Goal: Information Seeking & Learning: Find specific fact

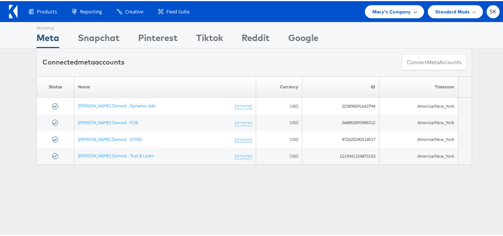
click at [377, 16] on div "Macy's Company" at bounding box center [394, 10] width 59 height 13
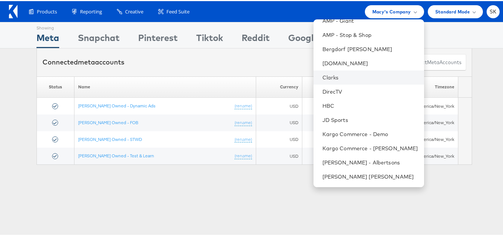
scroll to position [149, 0]
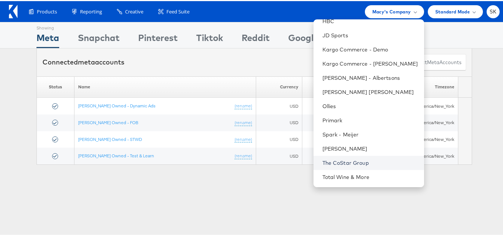
click at [347, 158] on link "The CoStar Group" at bounding box center [370, 161] width 96 height 7
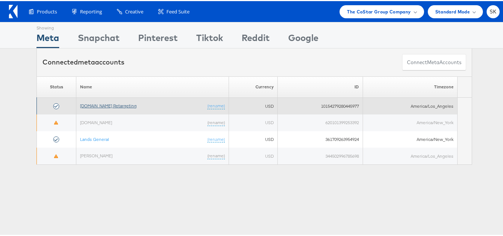
click at [118, 107] on link "[DOMAIN_NAME] Retargeting" at bounding box center [108, 105] width 57 height 6
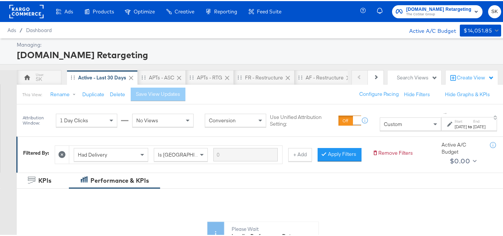
click at [380, 129] on div "Custom" at bounding box center [410, 122] width 61 height 13
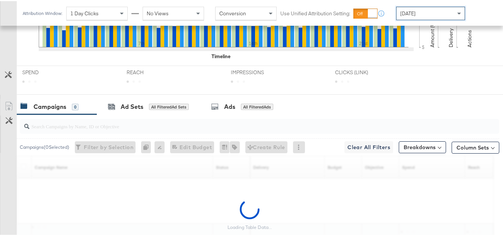
scroll to position [335, 0]
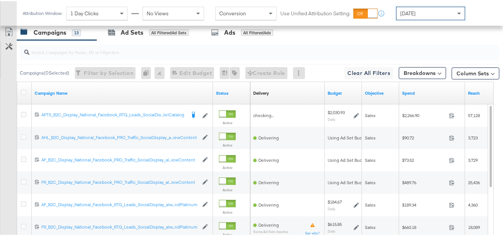
click at [92, 55] on input "search" at bounding box center [242, 48] width 427 height 15
paste input "APTS_B2C_Display_National_Facebook_RTG_Leads_SocialDisplay_Retargeting_Diamond_…"
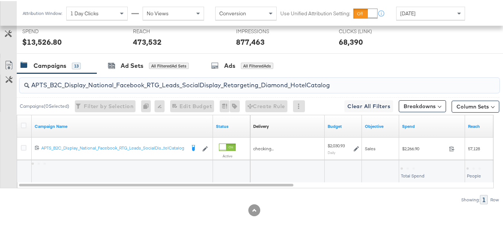
scroll to position [312, 0]
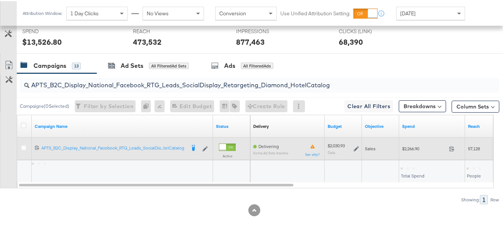
click at [411, 148] on span "$2,266.90" at bounding box center [424, 147] width 44 height 6
copy div "$2,266.90"
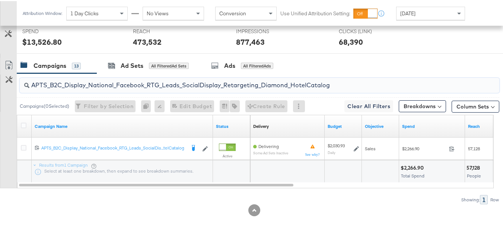
click at [157, 86] on input "APTS_B2C_Display_National_Facebook_RTG_Leads_SocialDisplay_Retargeting_Diamond_…" at bounding box center [242, 81] width 427 height 15
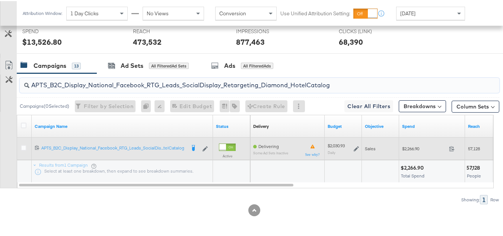
paste input "alwayson_Retargeting_DARE24_DiamondPlatinum"
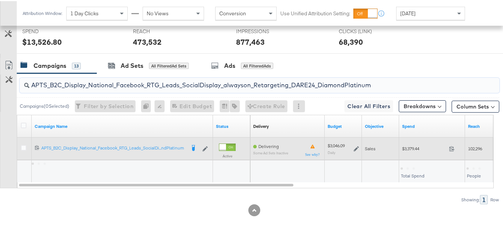
click at [418, 151] on div "$3,379.44 3379.44" at bounding box center [432, 147] width 66 height 12
copy div "$3,379.44"
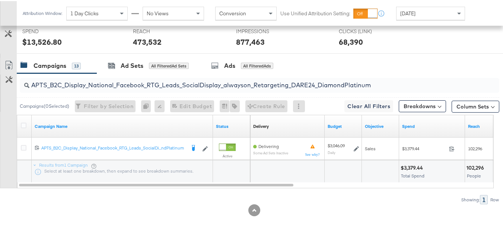
click at [139, 90] on div "APTS_B2C_Display_National_Facebook_RTG_Leads_SocialDisplay_alwayson_Retargeting…" at bounding box center [259, 84] width 479 height 15
click at [140, 79] on input "APTS_B2C_Display_National_Facebook_RTG_Leads_SocialDisplay_alwayson_Retargeting…" at bounding box center [242, 81] width 427 height 15
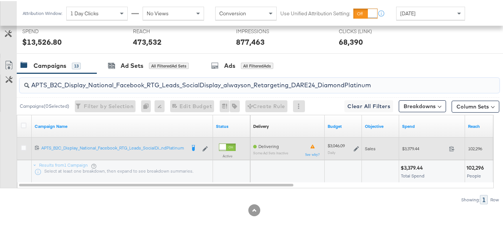
paste input "FR_B2C_Display_National_Facebook_RTG_Leads_SocialDisplay_alwayson_Retargeting_FR"
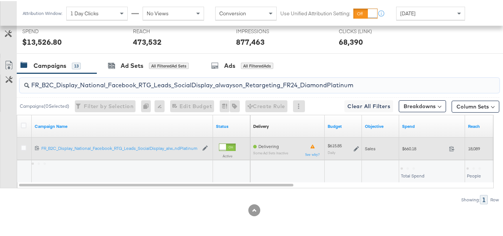
click at [413, 154] on div "$660.18 660.18" at bounding box center [432, 147] width 66 height 22
copy div "$660.18"
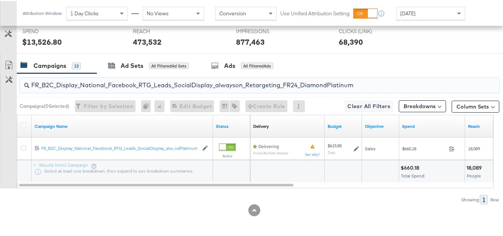
click at [170, 85] on input "FR_B2C_Display_National_Facebook_RTG_Leads_SocialDisplay_alwayson_Retargeting_F…" at bounding box center [242, 81] width 427 height 15
paste input "AF_B2C_Display_National_Facebook_RTG_Leads_SocialDisplay_alwayson_Retargeting_AF"
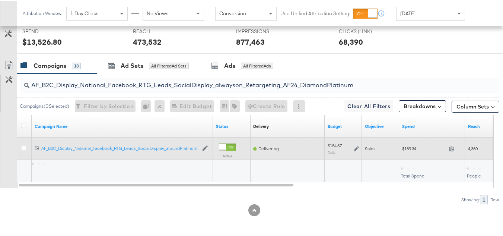
click at [413, 152] on div "$189.34 189.34" at bounding box center [432, 147] width 66 height 12
copy div "$189.34"
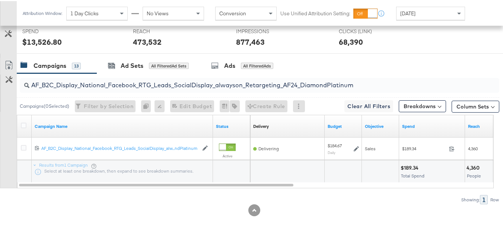
click at [169, 86] on input "AF_B2C_Display_National_Facebook_RTG_Leads_SocialDisplay_alwayson_Retargeting_A…" at bounding box center [242, 81] width 427 height 15
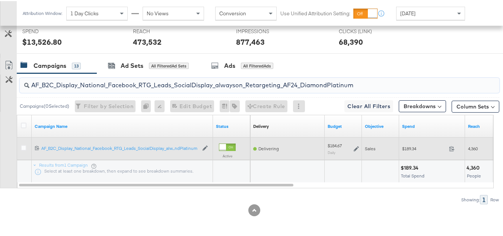
paste input "HL_B2C_Display_National_Facebook_RTG_Leads_SocialDisplay_alwayson_Retargeting_A…"
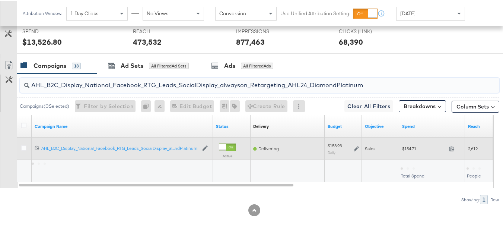
click at [406, 147] on span "$154.71" at bounding box center [424, 147] width 44 height 6
copy div "$154.71"
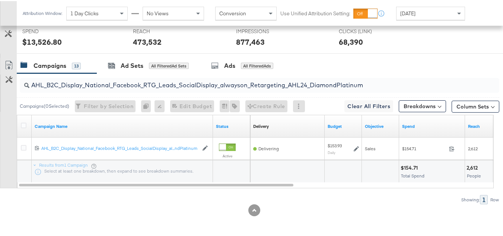
click at [159, 85] on input "AHL_B2C_Display_National_Facebook_RTG_Leads_SocialDisplay_alwayson_Retargeting_…" at bounding box center [242, 81] width 427 height 15
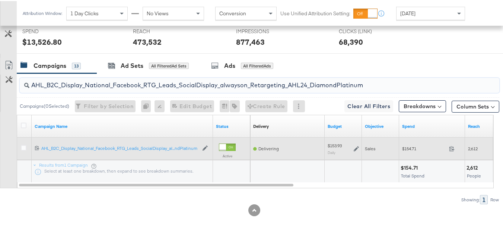
paste input "PTS_B2C_Display_National_Facebook_PRO_Traffic_SocialDisplay_alwayson_ASC_DARE24…"
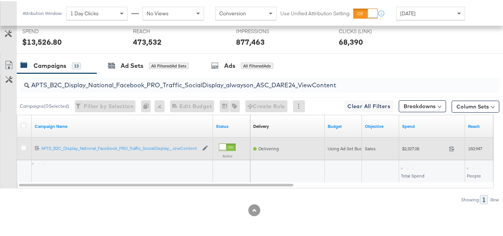
click at [401, 145] on div "$2,327.08 2327.08" at bounding box center [432, 147] width 66 height 12
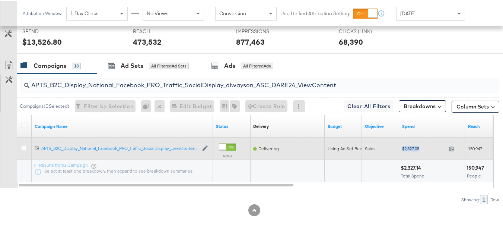
copy div "$2,327.08"
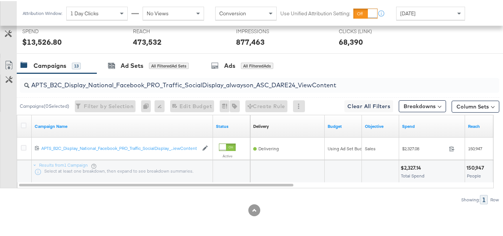
click at [156, 83] on input "APTS_B2C_Display_National_Facebook_PRO_Traffic_SocialDisplay_alwayson_ASC_DARE2…" at bounding box center [242, 81] width 427 height 15
paste input "Leads_SocialDisplay_alwayson_ASC_DARE24_Purchase"
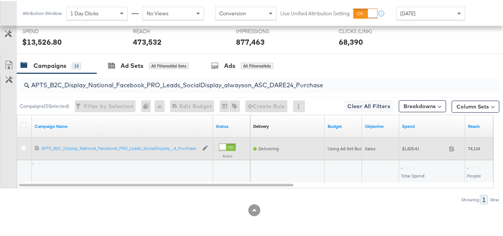
click at [416, 150] on div "$1,825.41 1825.41" at bounding box center [432, 147] width 66 height 12
copy div "$1,825.41"
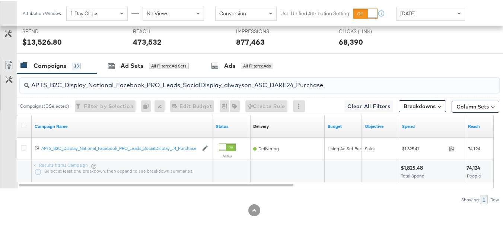
click at [184, 85] on input "APTS_B2C_Display_National_Facebook_PRO_Leads_SocialDisplay_alwayson_ASC_DARE24_…" at bounding box center [242, 81] width 427 height 15
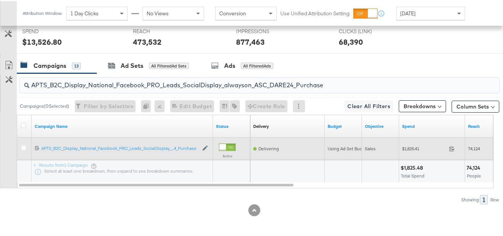
paste input "F_B2C_Display_National_Facebook_PRO_Traffic_SocialDisplay_alwayson_ASC_AF24_Vie…"
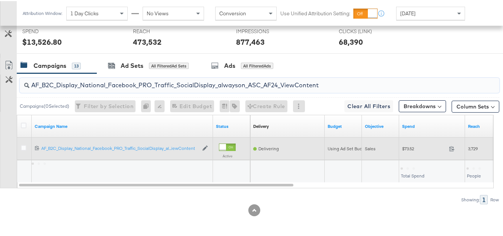
click at [407, 145] on span "$73.52" at bounding box center [424, 147] width 44 height 6
copy div "$73.52"
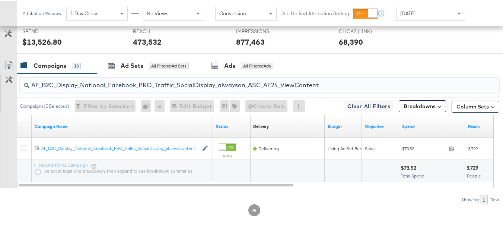
click at [143, 88] on input "AF_B2C_Display_National_Facebook_PRO_Traffic_SocialDisplay_alwayson_ASC_AF24_Vi…" at bounding box center [242, 81] width 427 height 15
paste input "FR_B2C_Display_National_Facebook_PRO_Traffic_SocialDisplay_alwayson_ASC_FR"
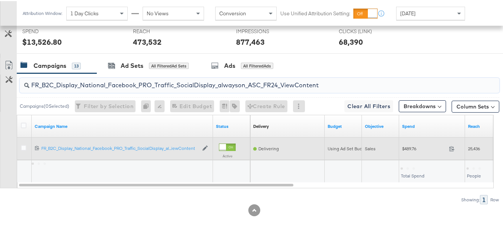
click at [404, 149] on span "$489.76" at bounding box center [424, 147] width 44 height 6
copy div "$489.76"
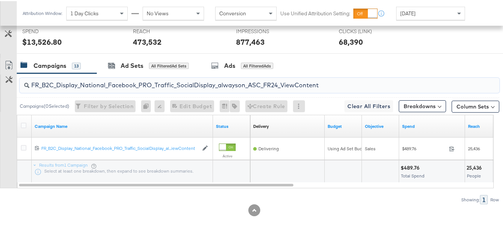
click at [146, 76] on input "FR_B2C_Display_National_Facebook_PRO_Traffic_SocialDisplay_alwayson_ASC_FR24_Vi…" at bounding box center [242, 81] width 427 height 15
paste input "AHL_B2C_Display_National_Facebook_PRO_Traffic_SocialDisplay_alwayson_ASC_AHL"
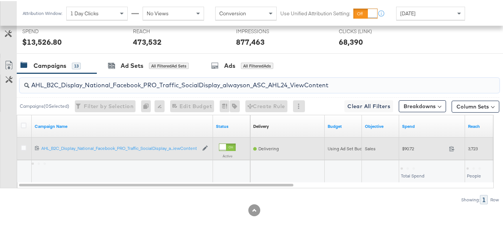
type input "AHL_B2C_Display_National_Facebook_PRO_Traffic_SocialDisplay_alwayson_ASC_AHL24_…"
click at [412, 153] on div "$90.72 90.72" at bounding box center [432, 147] width 66 height 22
copy div "$90.72"
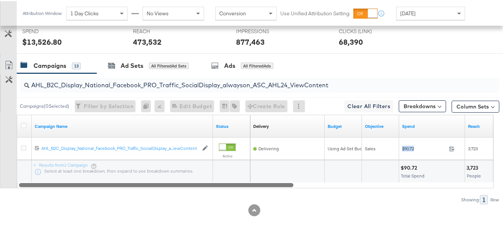
click at [355, 182] on div at bounding box center [255, 183] width 477 height 6
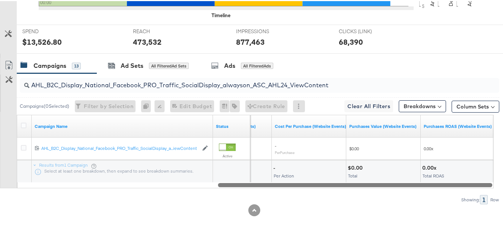
scroll to position [0, 0]
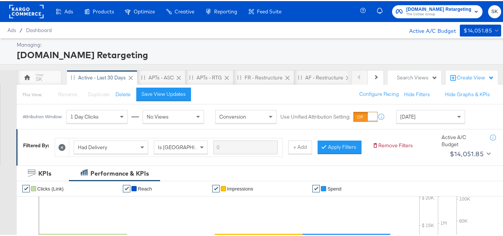
click at [406, 11] on span "The CoStar Group" at bounding box center [438, 13] width 65 height 6
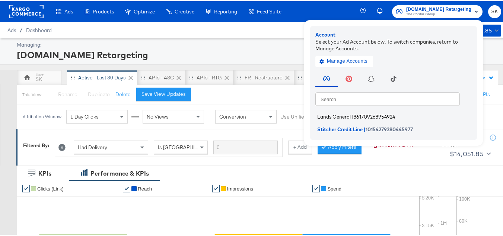
click at [332, 115] on span "Lands General" at bounding box center [333, 115] width 33 height 6
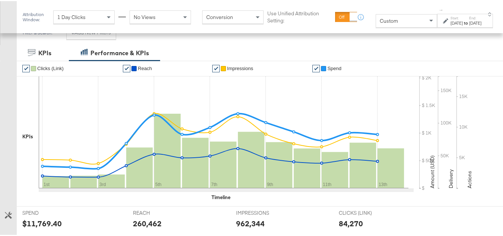
scroll to position [112, 0]
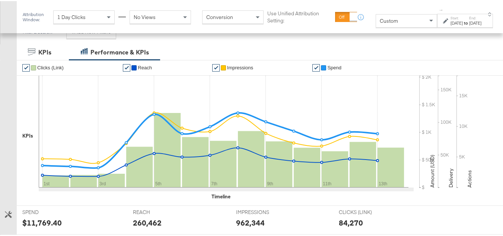
click at [380, 21] on span "Custom" at bounding box center [389, 19] width 18 height 7
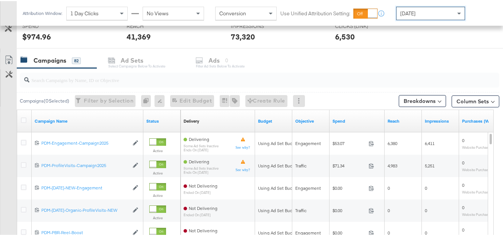
scroll to position [287, 0]
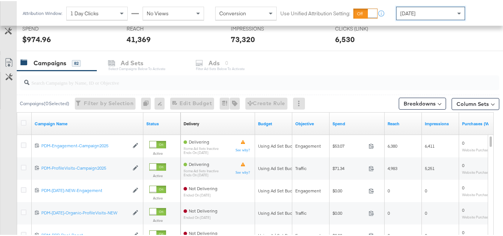
click at [134, 86] on input "search" at bounding box center [242, 78] width 427 height 15
paste input "B2C_LAND_KC_RT_Sig_24"
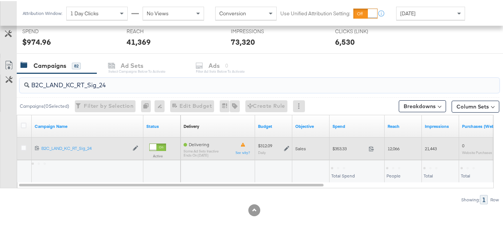
click at [340, 144] on div "$353.33 353.33" at bounding box center [356, 147] width 55 height 12
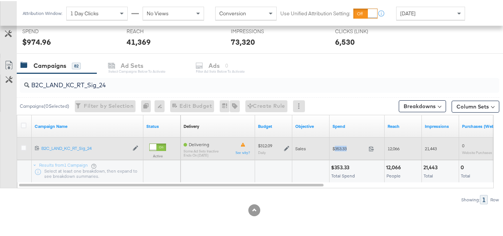
click at [340, 144] on div "$353.33 353.33" at bounding box center [356, 147] width 55 height 12
copy div "$353.33"
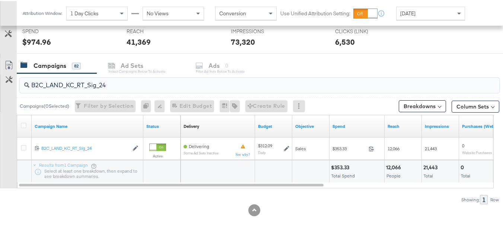
click at [164, 85] on input "B2C_LAND_KC_RT_Sig_24" at bounding box center [242, 81] width 427 height 15
paste input "B_Ecommerce_KC_Retargeting_LW&LOA_Traffic"
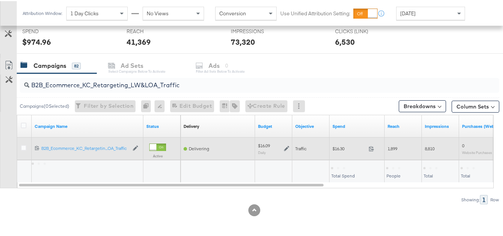
click at [341, 153] on div "$16.30 16.3" at bounding box center [356, 147] width 55 height 12
copy div "$16.30"
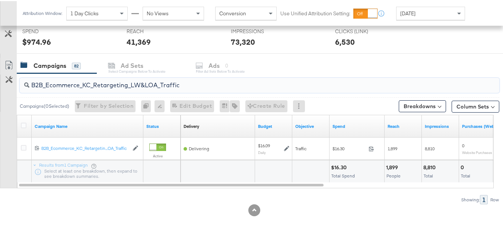
click at [159, 80] on input "B2B_Ecommerce_KC_Retargeting_LW&LOA_Traffic" at bounding box center [242, 81] width 427 height 15
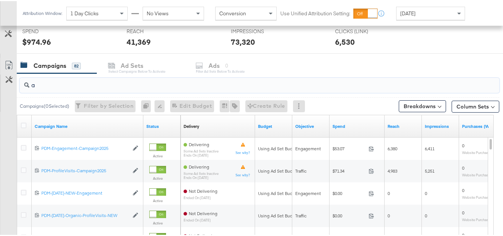
paste input "B2B_KC_Retargeting_Prospects & Clients_Conversions"
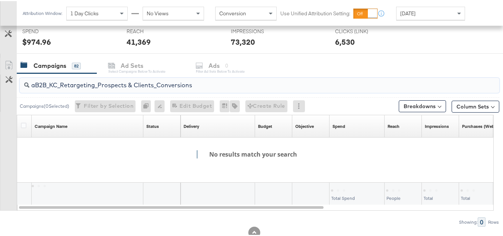
click at [179, 87] on input "aB2B_KC_Retargeting_Prospects & Clients_Conversions" at bounding box center [242, 81] width 427 height 15
paste input "search"
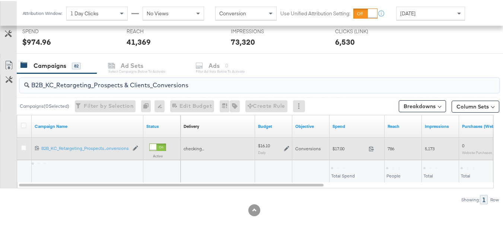
click at [329, 144] on div "$17.00 17" at bounding box center [356, 147] width 55 height 12
copy div "$17.00"
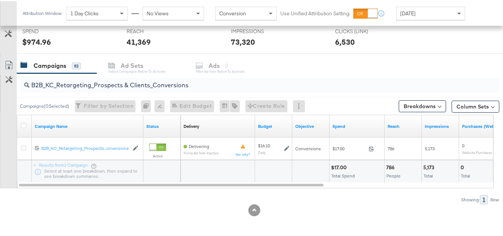
click at [179, 86] on input "B2B_KC_Retargeting_Prospects & Clients_Conversions" at bounding box center [242, 81] width 427 height 15
paste input "C_LAND_KC_Pros_Sig"
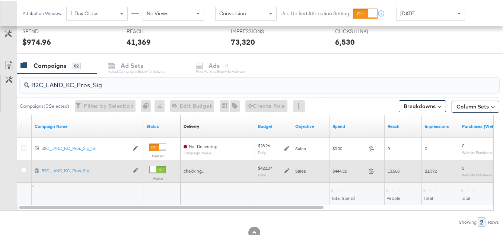
type input "B2C_LAND_KC_Pros_Sig"
click at [337, 167] on span "$444.32" at bounding box center [348, 170] width 33 height 6
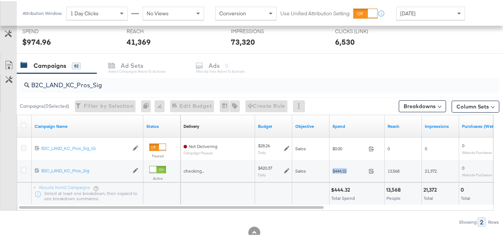
copy div "$444.32"
click at [416, 215] on div "B2C_LAND_KC_Pros_Sig Campaigns ( 0 Selected) Filter by Selection Filter 0 campa…" at bounding box center [249, 148] width 499 height 153
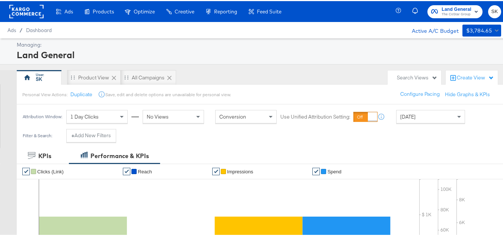
click at [36, 8] on rect at bounding box center [26, 10] width 34 height 13
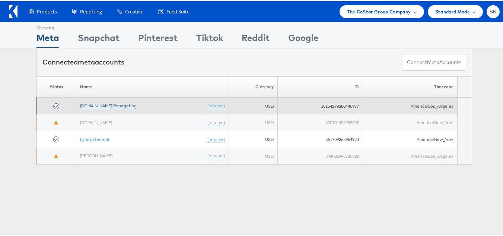
click at [98, 102] on link "[DOMAIN_NAME] Retargeting" at bounding box center [108, 105] width 57 height 6
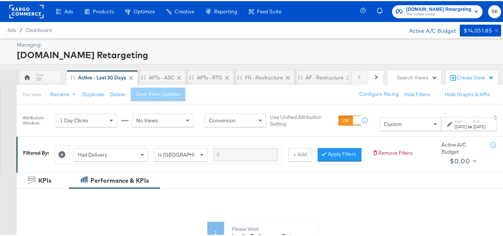
scroll to position [74, 0]
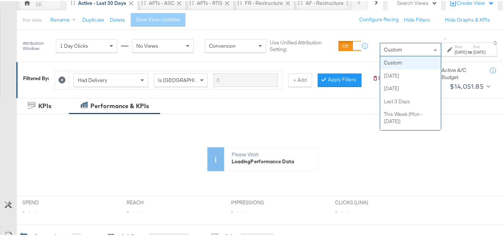
click at [380, 54] on div "Custom" at bounding box center [410, 48] width 61 height 13
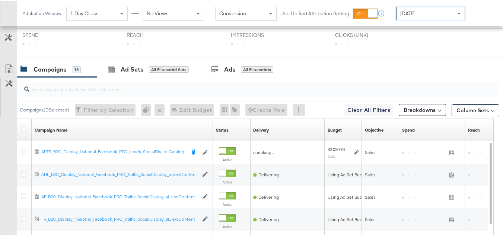
scroll to position [222, 0]
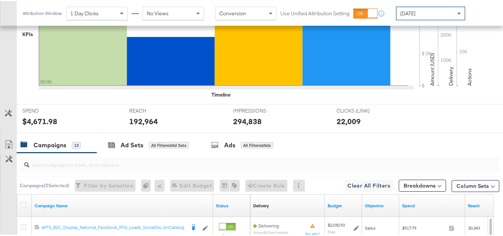
click at [55, 189] on div "Campaigns ( 0 Selected)" at bounding box center [44, 184] width 49 height 12
click at [56, 171] on div at bounding box center [259, 163] width 479 height 15
paste input "APTS_B2C_Display_National_Facebook_RTG_Leads_SocialDisplay_Retargeting_Diamond_…"
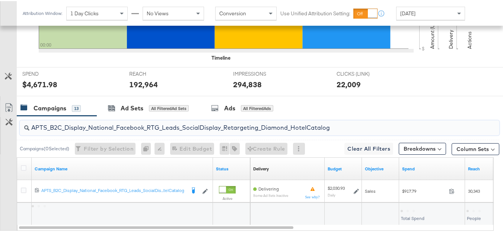
scroll to position [312, 0]
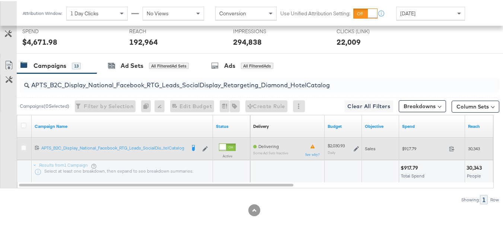
click at [414, 143] on div "$917.79 917.79" at bounding box center [432, 147] width 66 height 12
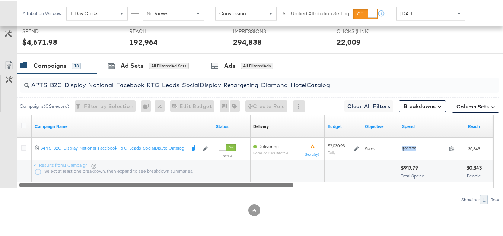
copy div "$917.79"
click at [485, 184] on div at bounding box center [255, 183] width 477 height 6
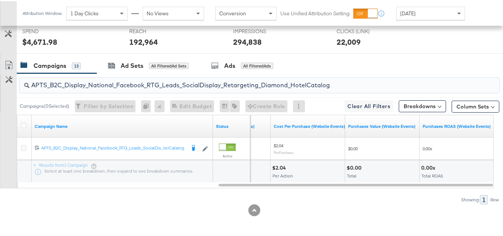
click at [264, 78] on input "APTS_B2C_Display_National_Facebook_RTG_Leads_SocialDisplay_Retargeting_Diamond_…" at bounding box center [242, 81] width 427 height 15
paste input "alwayson_Retargeting_DARE24_DiamondPlatinum"
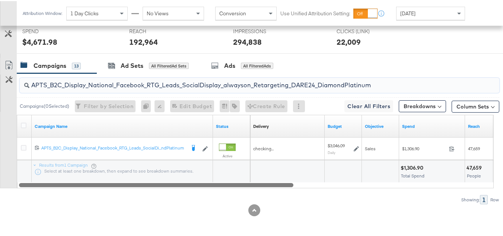
drag, startPoint x: 321, startPoint y: 184, endPoint x: 150, endPoint y: 187, distance: 171.2
click at [150, 187] on div "APTS_B2C_Display_National_Facebook_RTG_Leads_SocialDisplay_alwayson_Retargeting…" at bounding box center [249, 137] width 499 height 131
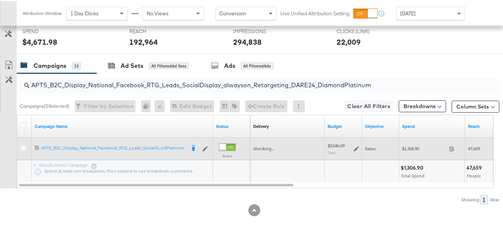
click at [419, 147] on span "$1,306.90" at bounding box center [424, 147] width 44 height 6
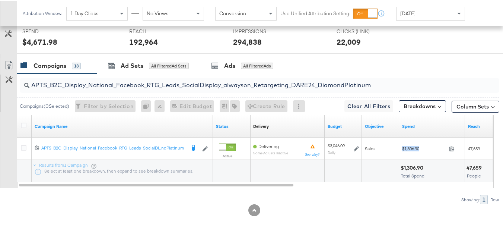
copy div "$1,306.90"
click at [143, 79] on input "APTS_B2C_Display_National_Facebook_RTG_Leads_SocialDisplay_alwayson_Retargeting…" at bounding box center [242, 81] width 427 height 15
paste input "FR_B2C_Display_National_Facebook_RTG_Leads_SocialDisplay_alwayson_Retargeting_FR"
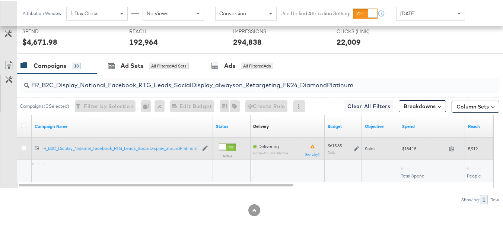
click at [411, 147] on span "$184.18" at bounding box center [424, 147] width 44 height 6
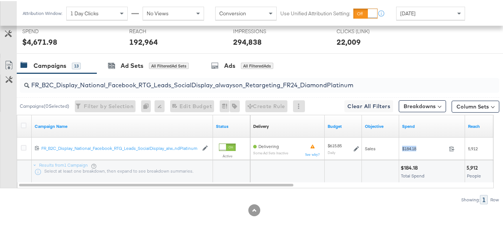
copy div "$184.18"
click at [166, 85] on input "FR_B2C_Display_National_Facebook_RTG_Leads_SocialDisplay_alwayson_Retargeting_F…" at bounding box center [242, 81] width 427 height 15
paste input "AF_B2C_Display_National_Facebook_RTG_Leads_SocialDisplay_alwayson_Retargeting_AF"
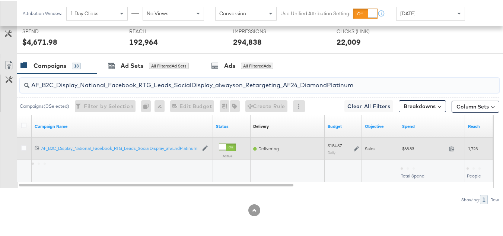
click at [409, 153] on div "$68.83 68.83" at bounding box center [432, 147] width 66 height 12
copy div "$68.83"
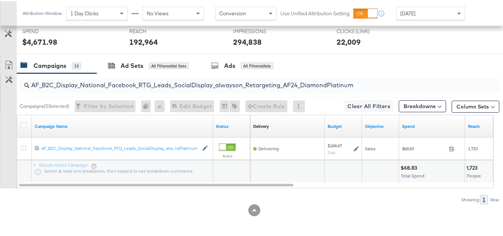
click at [158, 84] on input "AF_B2C_Display_National_Facebook_RTG_Leads_SocialDisplay_alwayson_Retargeting_A…" at bounding box center [242, 81] width 427 height 15
paste input "HL_B2C_Display_National_Facebook_RTG_Leads_SocialDisplay_alwayson_Retargeting_A…"
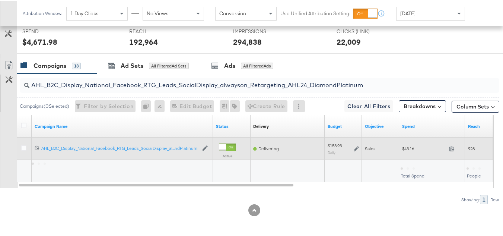
click at [408, 145] on span "$43.16" at bounding box center [424, 147] width 44 height 6
copy div "$43.16"
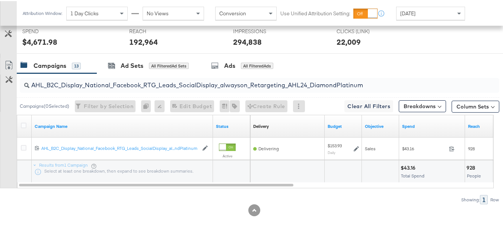
click at [189, 83] on input "AHL_B2C_Display_National_Facebook_RTG_Leads_SocialDisplay_alwayson_Retargeting_…" at bounding box center [242, 81] width 427 height 15
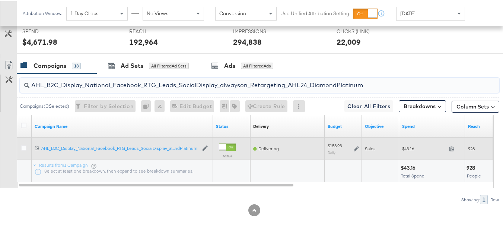
paste input "PTS_B2C_Display_National_Facebook_PRO_Traffic_SocialDisplay_alwayson_ASC_DARE24…"
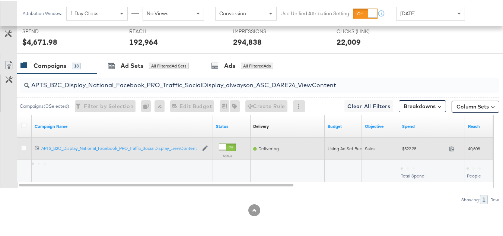
click at [412, 148] on span "$522.28" at bounding box center [424, 147] width 44 height 6
copy div "$522.28"
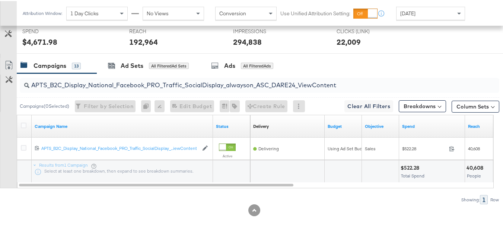
click at [145, 83] on input "APTS_B2C_Display_National_Facebook_PRO_Traffic_SocialDisplay_alwayson_ASC_DARE2…" at bounding box center [242, 81] width 427 height 15
paste input "Leads_SocialDisplay_alwayson_ASC_DARE24_Purchase"
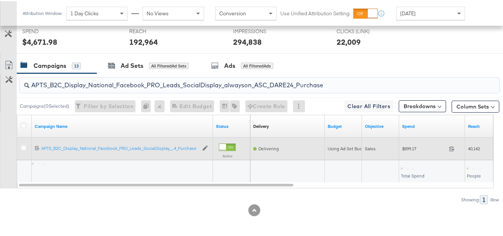
click at [415, 153] on div "$899.17 899.17" at bounding box center [432, 147] width 66 height 22
copy div "$899.17"
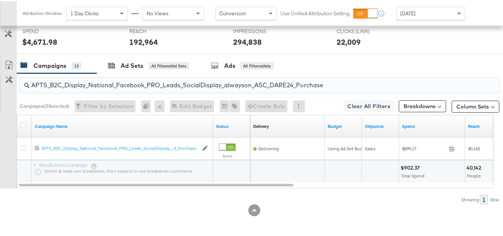
click at [135, 84] on input "APTS_B2C_Display_National_Facebook_PRO_Leads_SocialDisplay_alwayson_ASC_DARE24_…" at bounding box center [242, 81] width 427 height 15
paste input "F_B2C_Display_National_Facebook_PRO_Traffic_SocialDisplay_alwayson_ASC_AF24_Vie…"
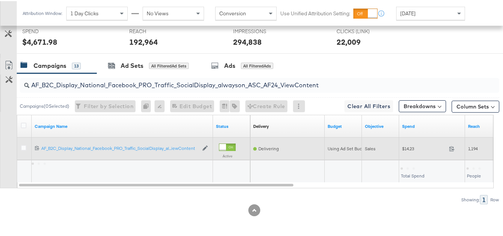
click at [402, 146] on div "$14.23 14.23" at bounding box center [432, 147] width 66 height 12
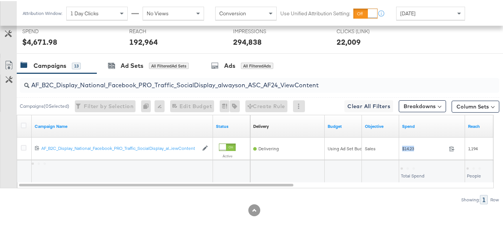
copy div "$14.23"
click at [144, 76] on input "AF_B2C_Display_National_Facebook_PRO_Traffic_SocialDisplay_alwayson_ASC_AF24_Vi…" at bounding box center [242, 81] width 427 height 15
paste input "FR_B2C_Display_National_Facebook_PRO_Traffic_SocialDisplay_alwayson_ASC_FR"
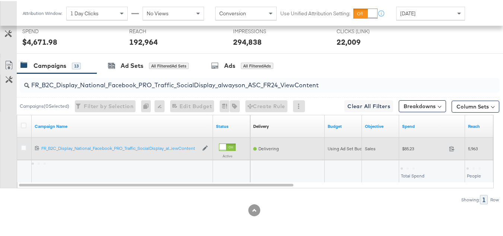
click at [413, 150] on div "$85.23 85.23" at bounding box center [432, 147] width 66 height 12
copy div "$85.23"
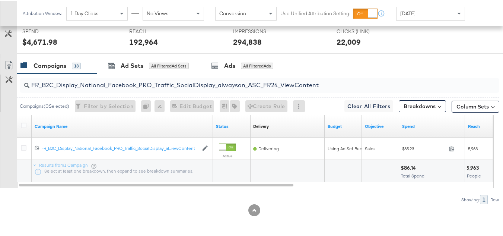
click at [150, 84] on input "FR_B2C_Display_National_Facebook_PRO_Traffic_SocialDisplay_alwayson_ASC_FR24_Vi…" at bounding box center [242, 81] width 427 height 15
paste input "AHL_B2C_Display_National_Facebook_PRO_Traffic_SocialDisplay_alwayson_ASC_AHL"
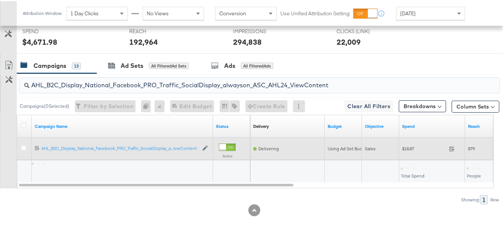
type input "AHL_B2C_Display_National_Facebook_PRO_Traffic_SocialDisplay_alwayson_ASC_AHL24_…"
click at [409, 149] on span "$18.87" at bounding box center [424, 147] width 44 height 6
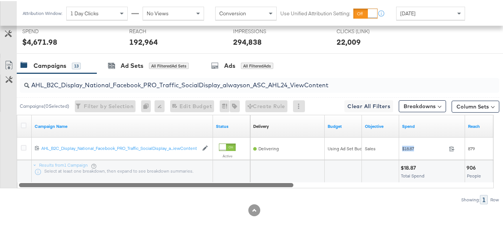
copy div "$18.87"
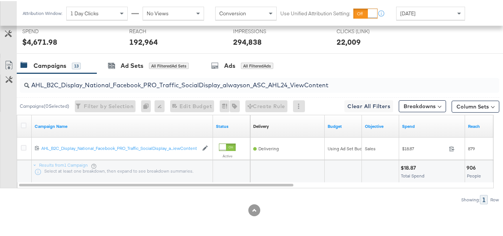
click at [363, 174] on div at bounding box center [380, 170] width 37 height 22
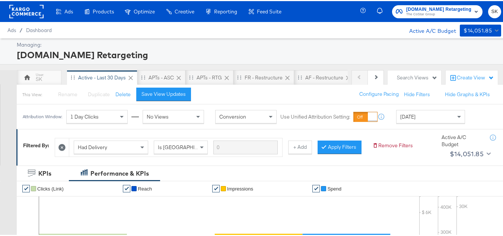
drag, startPoint x: 415, startPoint y: 12, endPoint x: 413, endPoint y: 16, distance: 4.4
click at [415, 12] on span "The CoStar Group" at bounding box center [438, 13] width 65 height 6
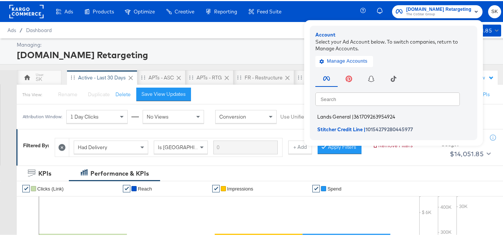
click at [321, 119] on li "Lands General | 361709263954924" at bounding box center [395, 115] width 160 height 11
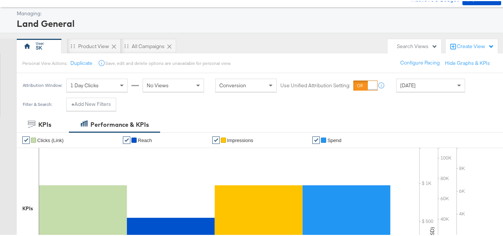
scroll to position [74, 0]
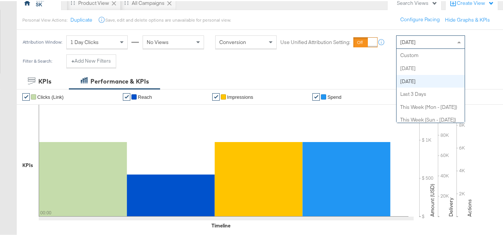
click at [417, 45] on div "[DATE]" at bounding box center [430, 41] width 68 height 13
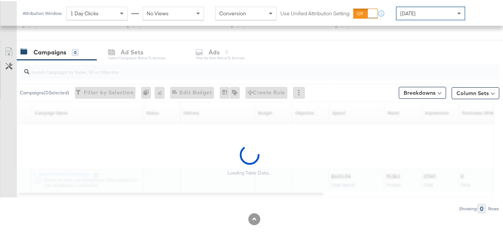
scroll to position [307, 0]
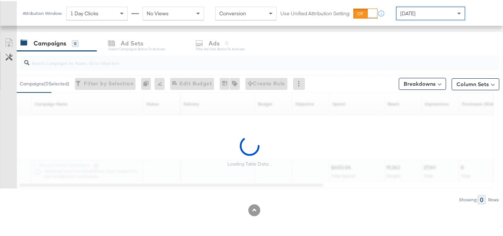
click at [82, 62] on input "search" at bounding box center [242, 58] width 427 height 15
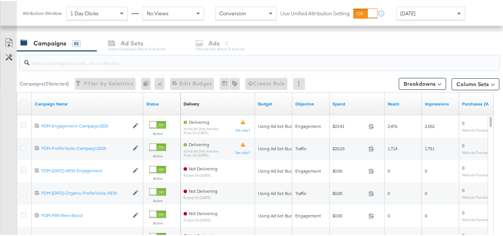
paste input "B2C_LAND_KC_RT_Sig_24"
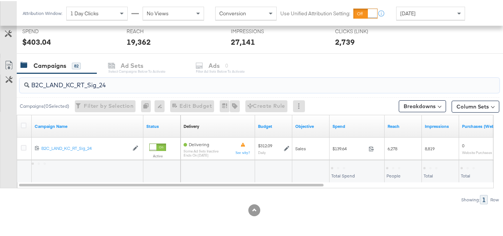
scroll to position [284, 0]
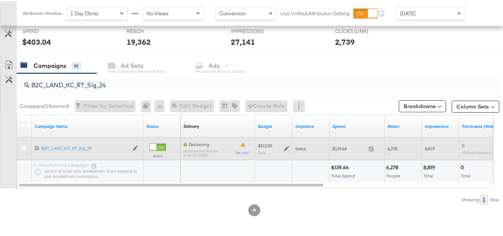
click at [346, 148] on span "$139.64" at bounding box center [348, 147] width 33 height 6
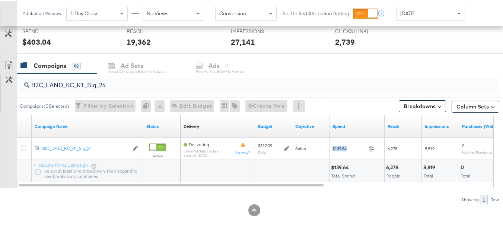
copy div "$139.64"
click at [137, 84] on input "B2C_LAND_KC_RT_Sig_24" at bounding box center [242, 81] width 427 height 15
paste input "B_Ecommerce_KC_Retargeting_LW&LOA_Traffic"
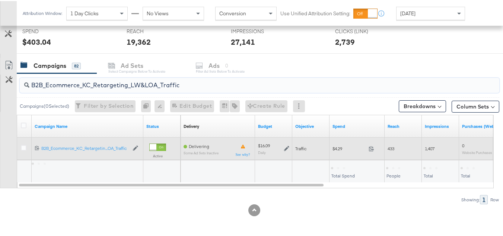
click at [340, 146] on span "$4.29" at bounding box center [348, 147] width 33 height 6
copy div "$4.29"
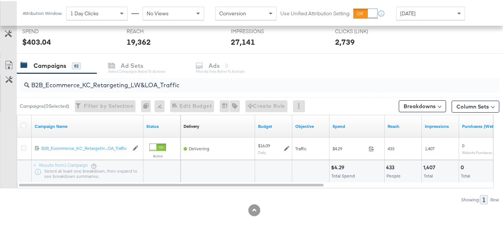
click at [160, 80] on input "B2B_Ecommerce_KC_Retargeting_LW&LOA_Traffic" at bounding box center [242, 81] width 427 height 15
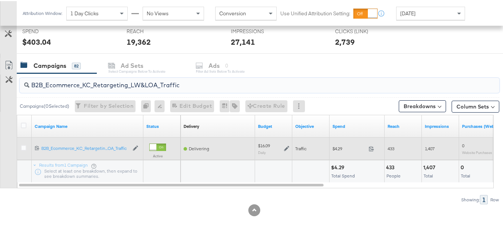
paste input "KC_Retargeting_Prospects & Clients_Conversions"
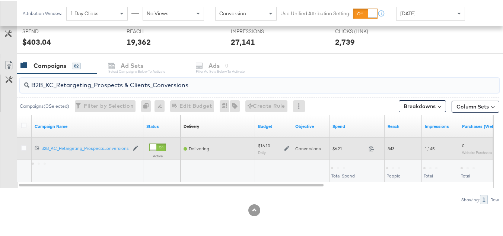
click at [339, 147] on span "$6.21" at bounding box center [348, 147] width 33 height 6
copy div "$6.21"
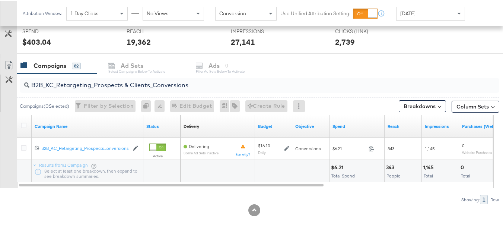
click at [135, 84] on input "B2B_KC_Retargeting_Prospects & Clients_Conversions" at bounding box center [242, 81] width 427 height 15
paste input "C_LAND_KC_Pros_Sig"
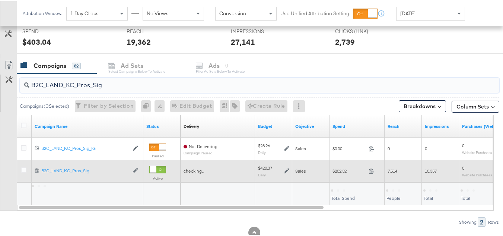
type input "B2C_LAND_KC_Pros_Sig"
click at [348, 166] on div "$202.32 202.32" at bounding box center [356, 170] width 55 height 12
copy div "$202.32"
